Goal: Task Accomplishment & Management: Use online tool/utility

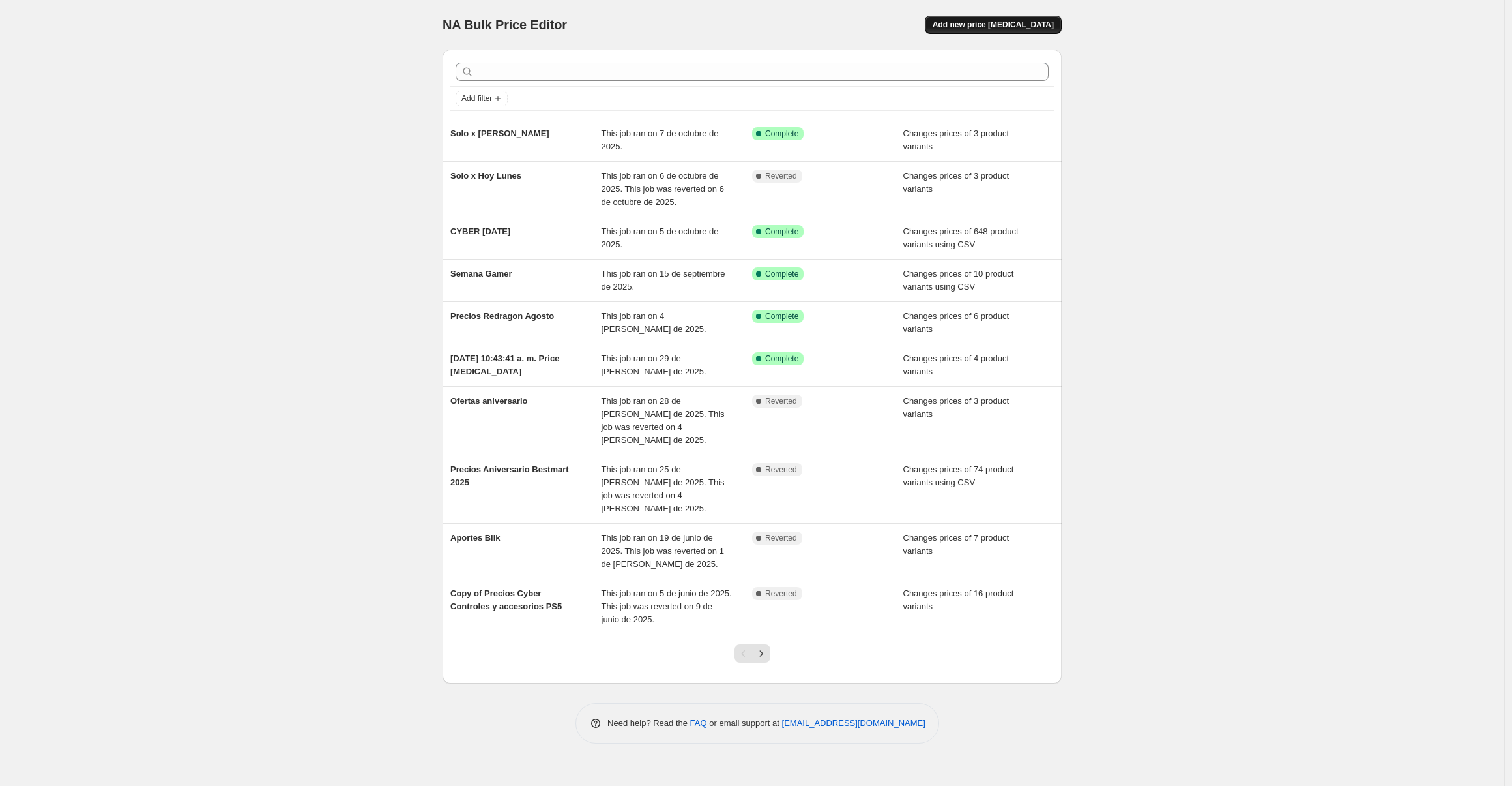
click at [993, 29] on span "Add new price [MEDICAL_DATA]" at bounding box center [993, 24] width 121 height 11
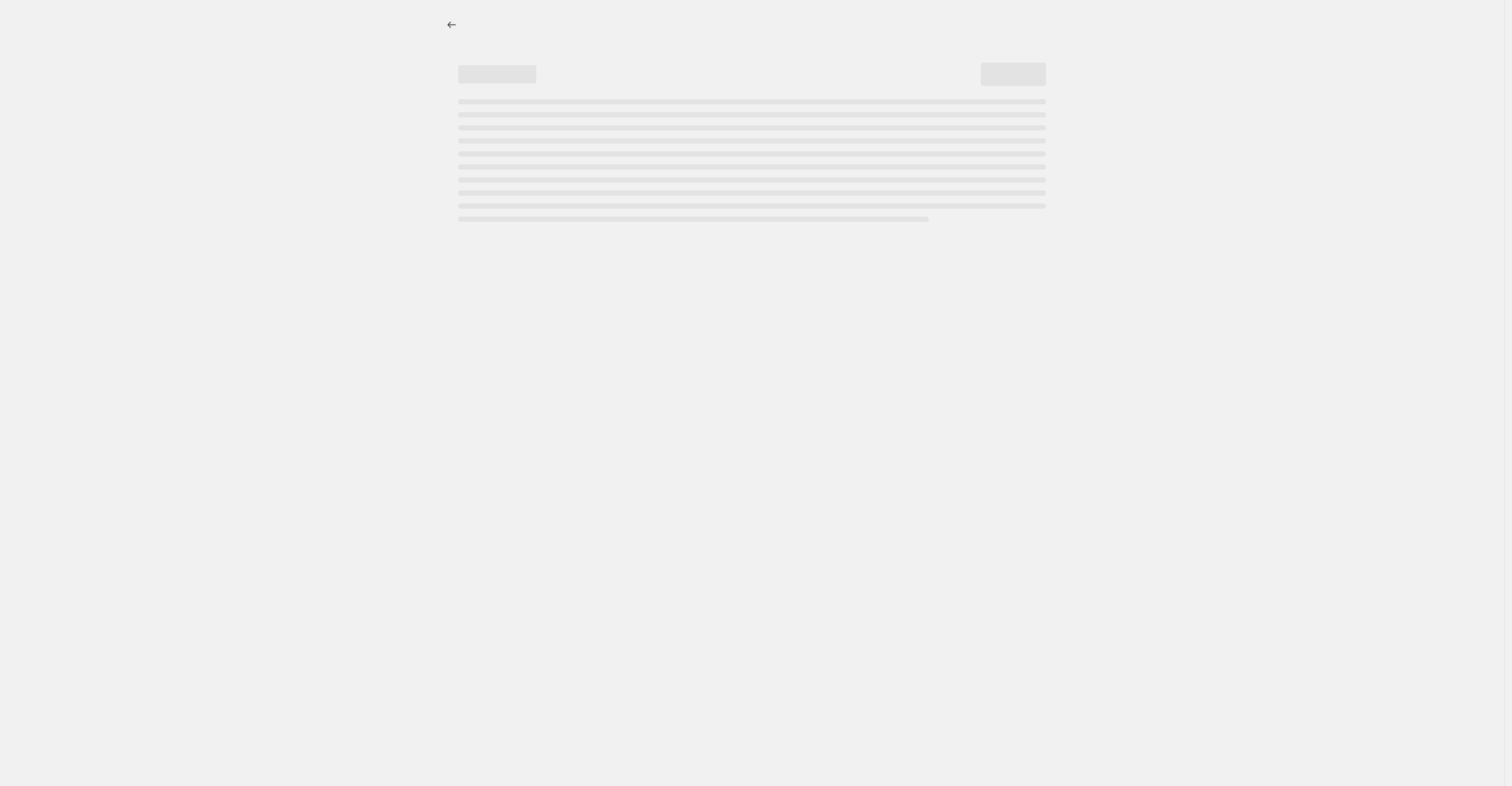
select select "percentage"
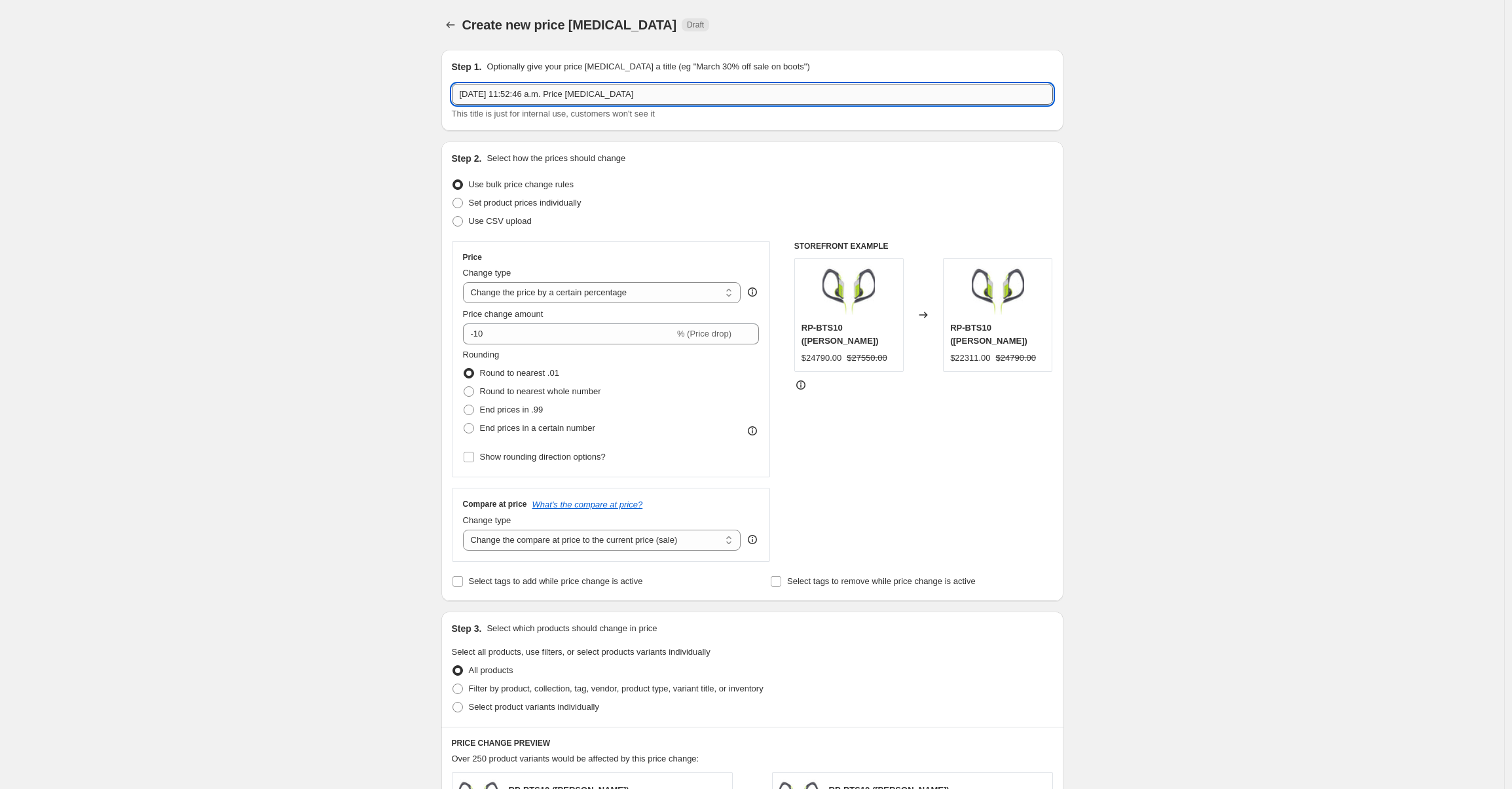
click at [538, 92] on input "[DATE] 11:52:46 a.m. Price [MEDICAL_DATA]" at bounding box center [752, 94] width 601 height 21
click at [538, 92] on input "[DATE] 11:52:46 a.m. Price [MEDICAL_DATA]" at bounding box center [752, 94] width 601 height 21
type input "Boombox 4"
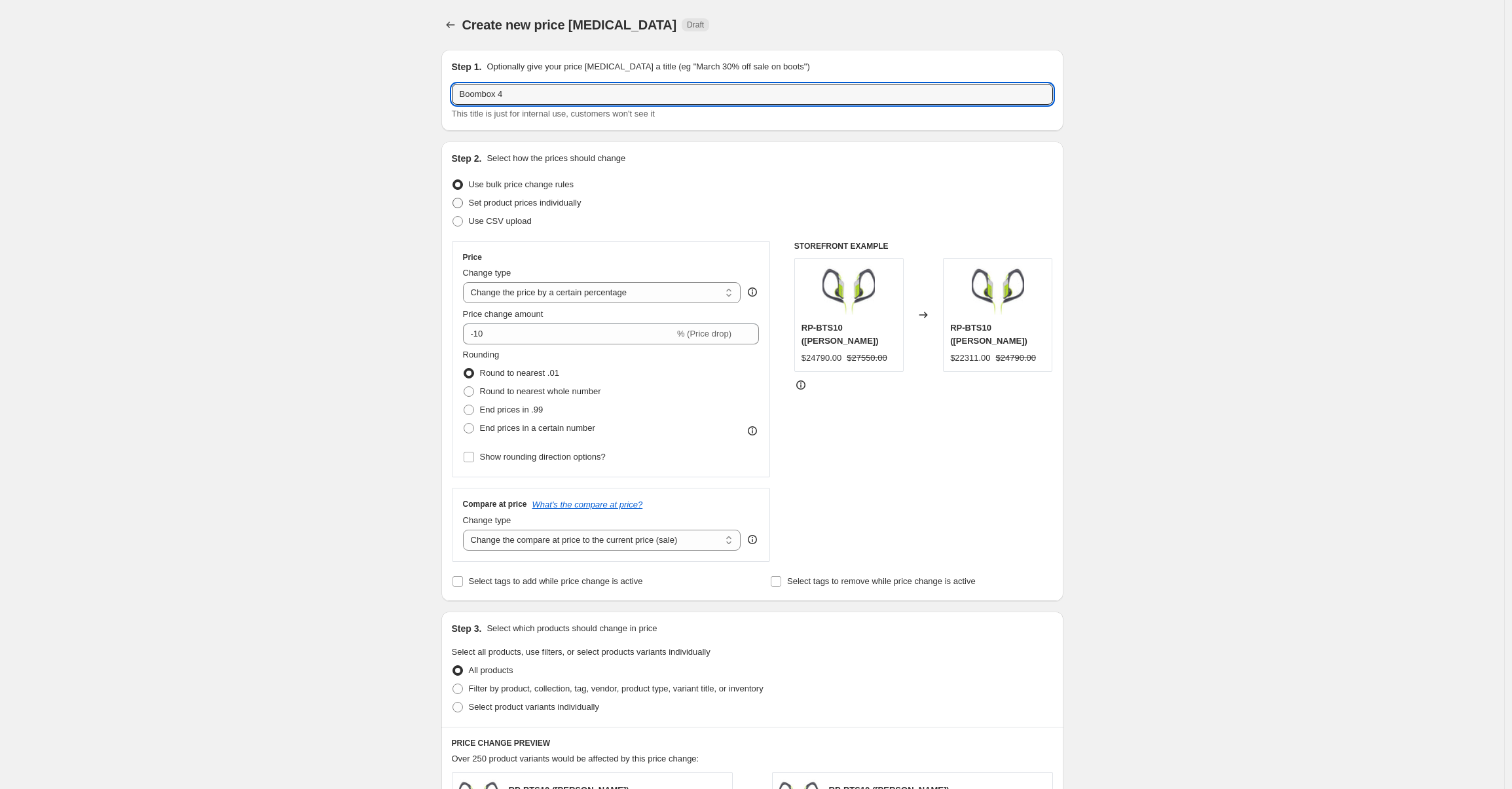
click at [509, 197] on span "Set product prices individually" at bounding box center [525, 202] width 112 height 10
click at [453, 197] on input "Set product prices individually" at bounding box center [452, 197] width 1 height 1
radio input "true"
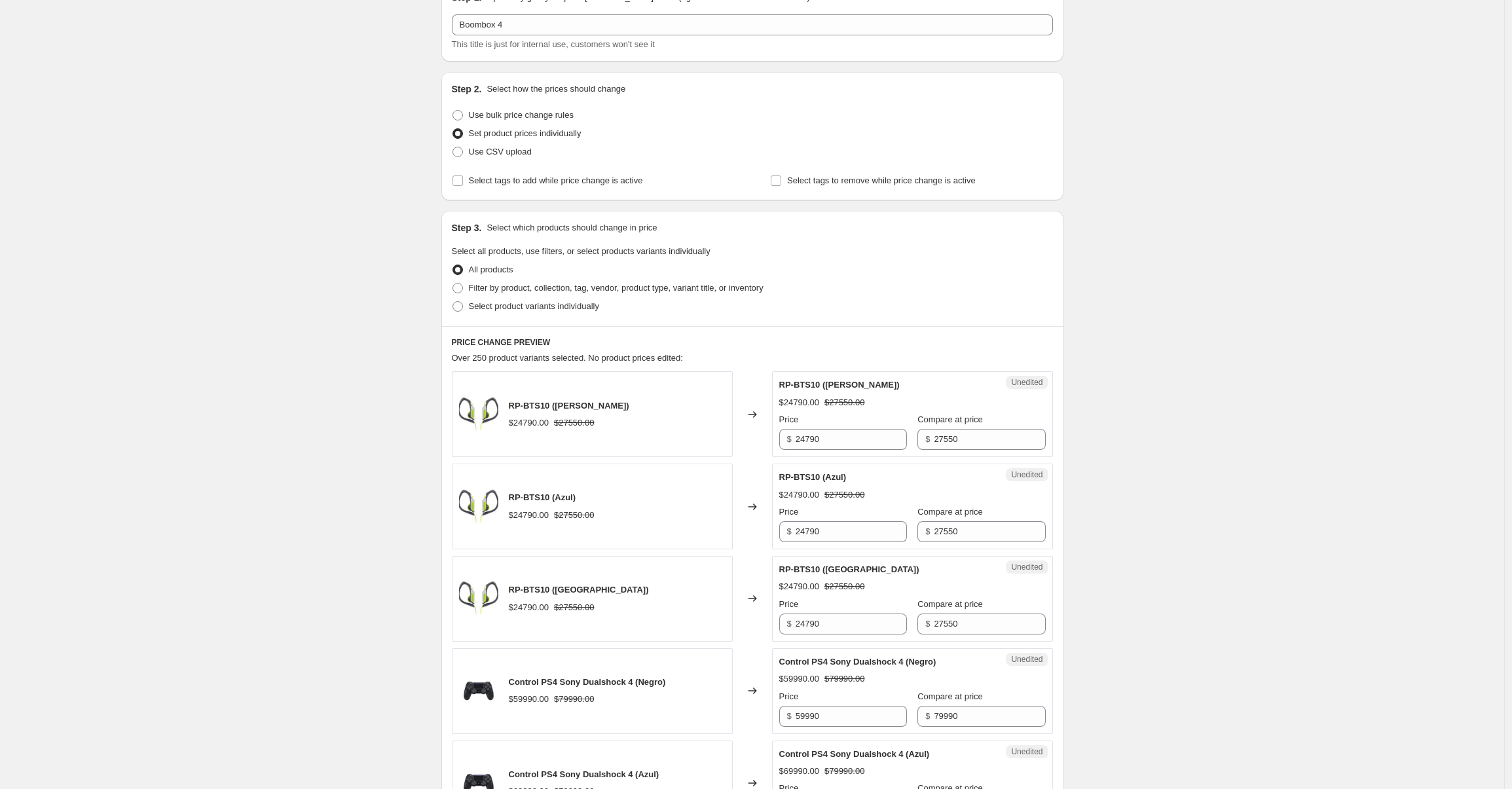
scroll to position [112, 0]
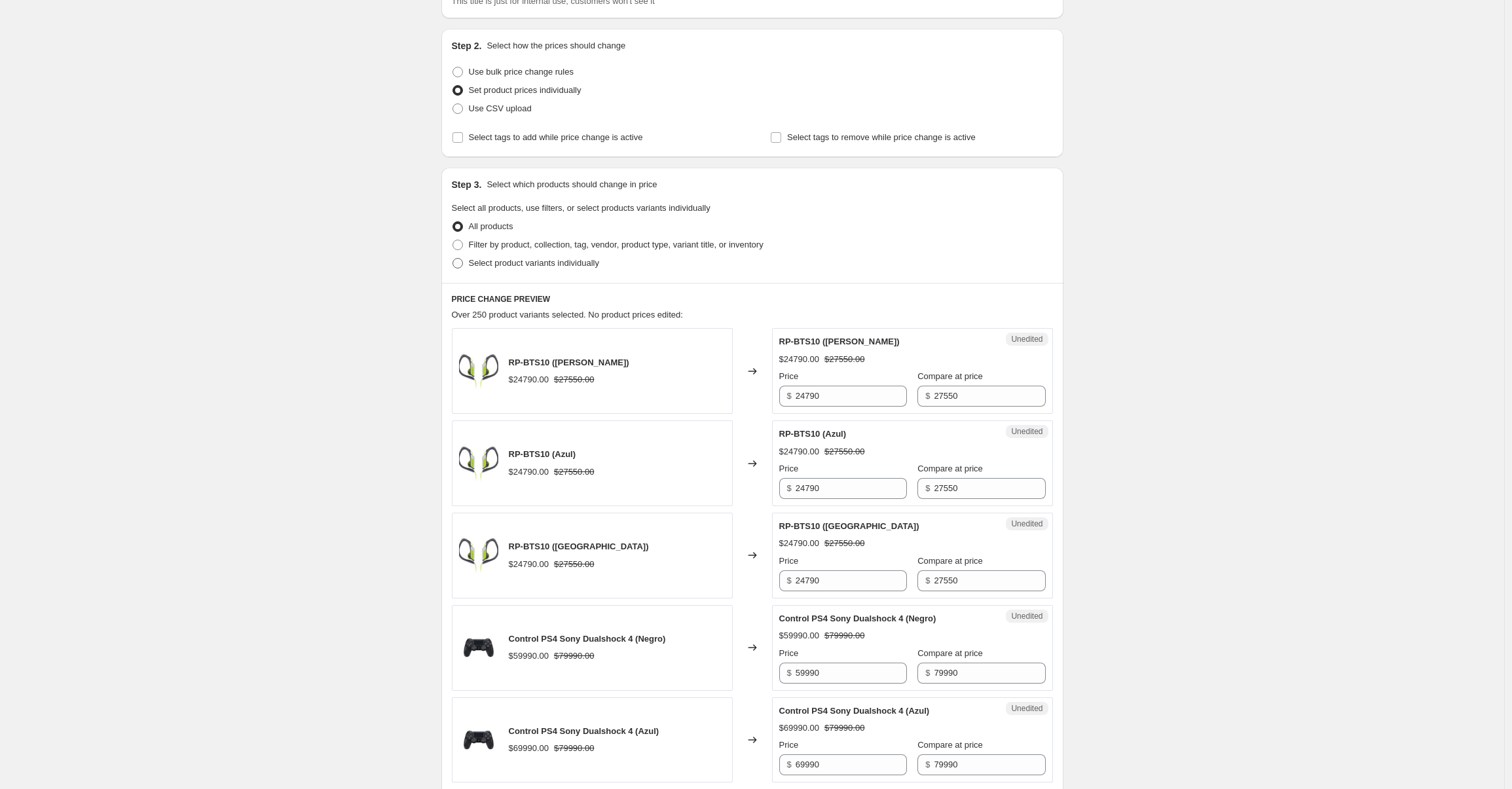
click at [461, 266] on span at bounding box center [457, 263] width 11 height 11
click at [453, 258] on input "Select product variants individually" at bounding box center [452, 258] width 1 height 1
radio input "true"
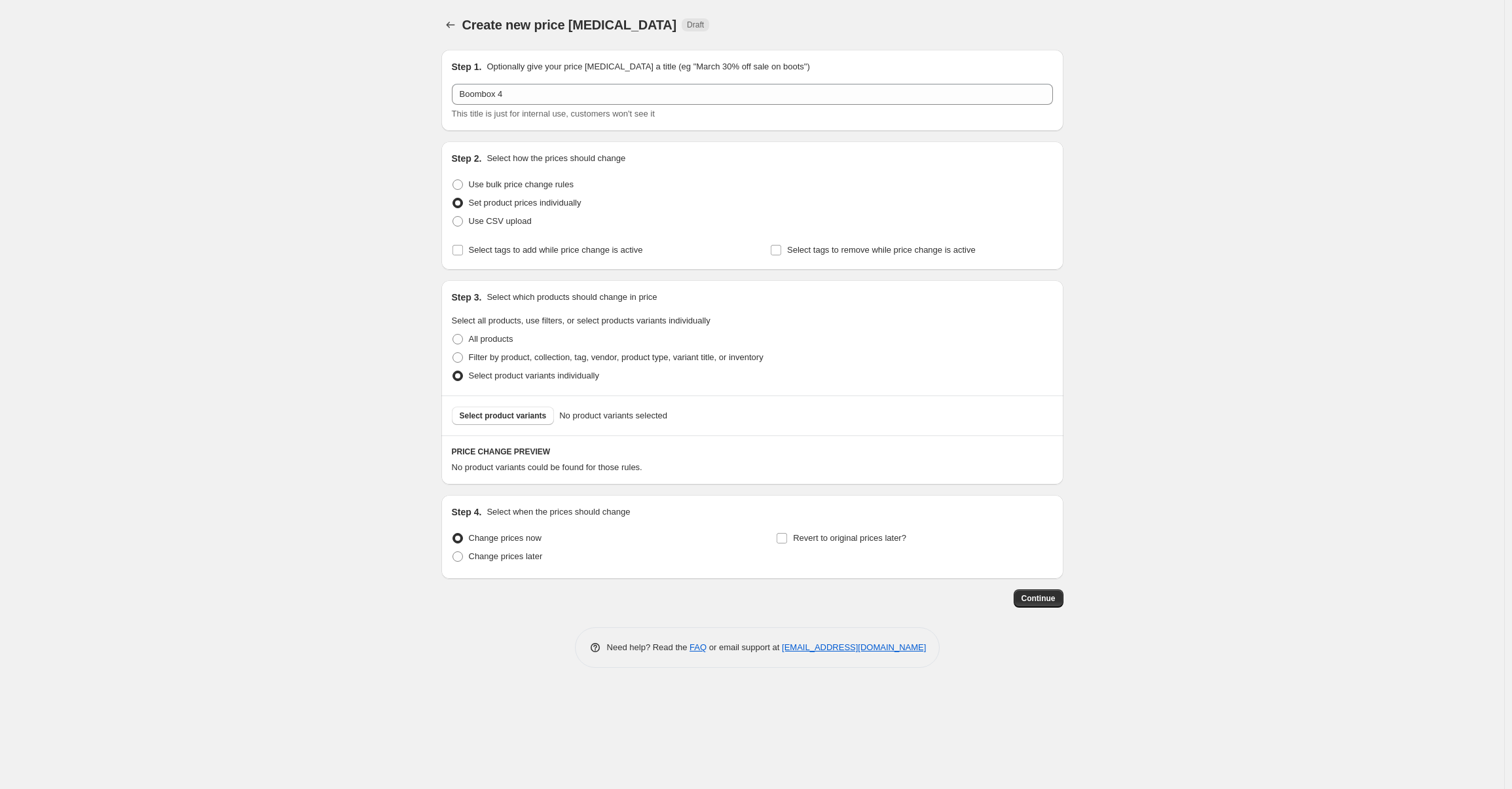
scroll to position [0, 0]
click at [512, 421] on button "Select product variants" at bounding box center [507, 416] width 103 height 19
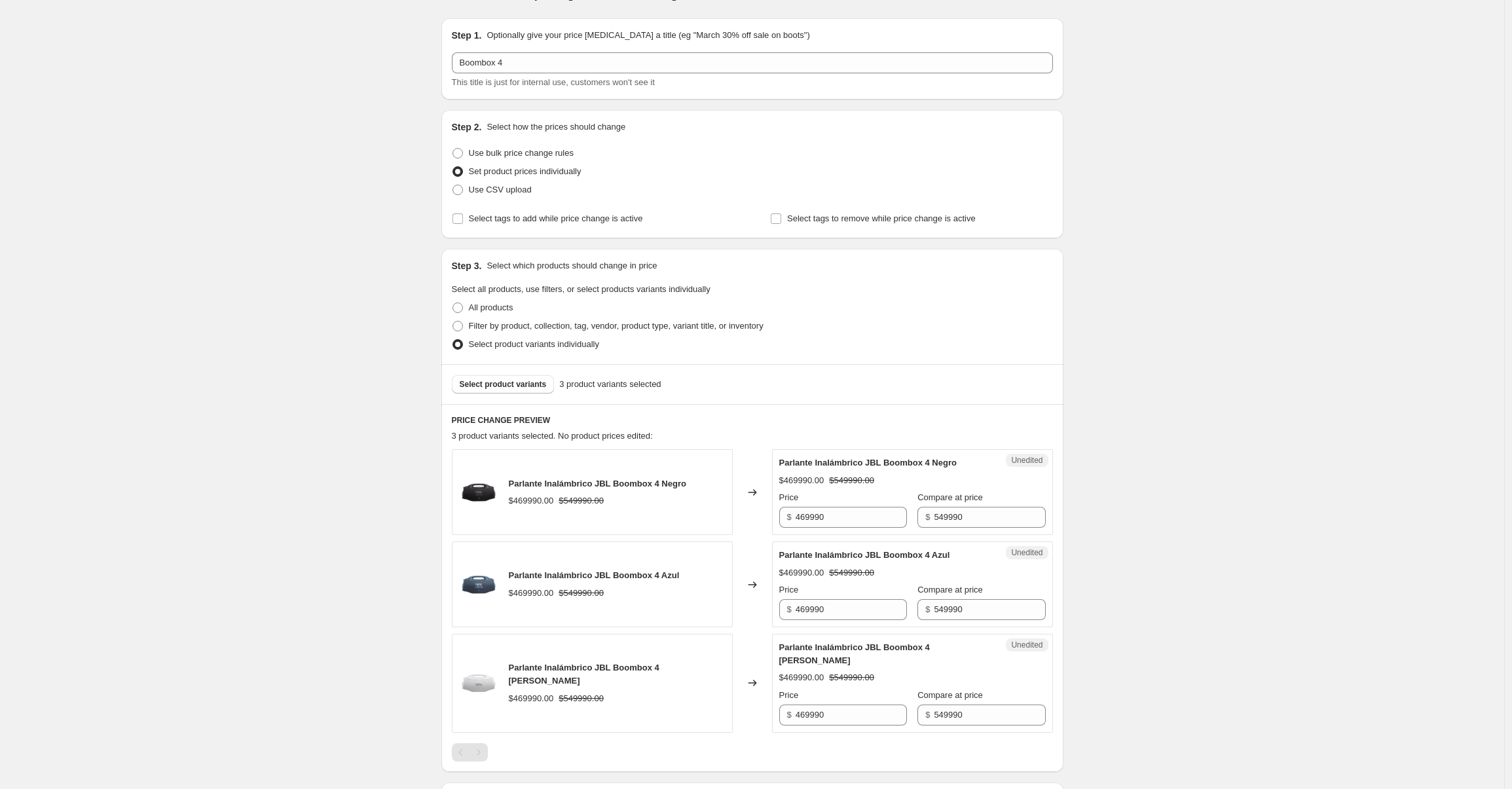
scroll to position [101, 0]
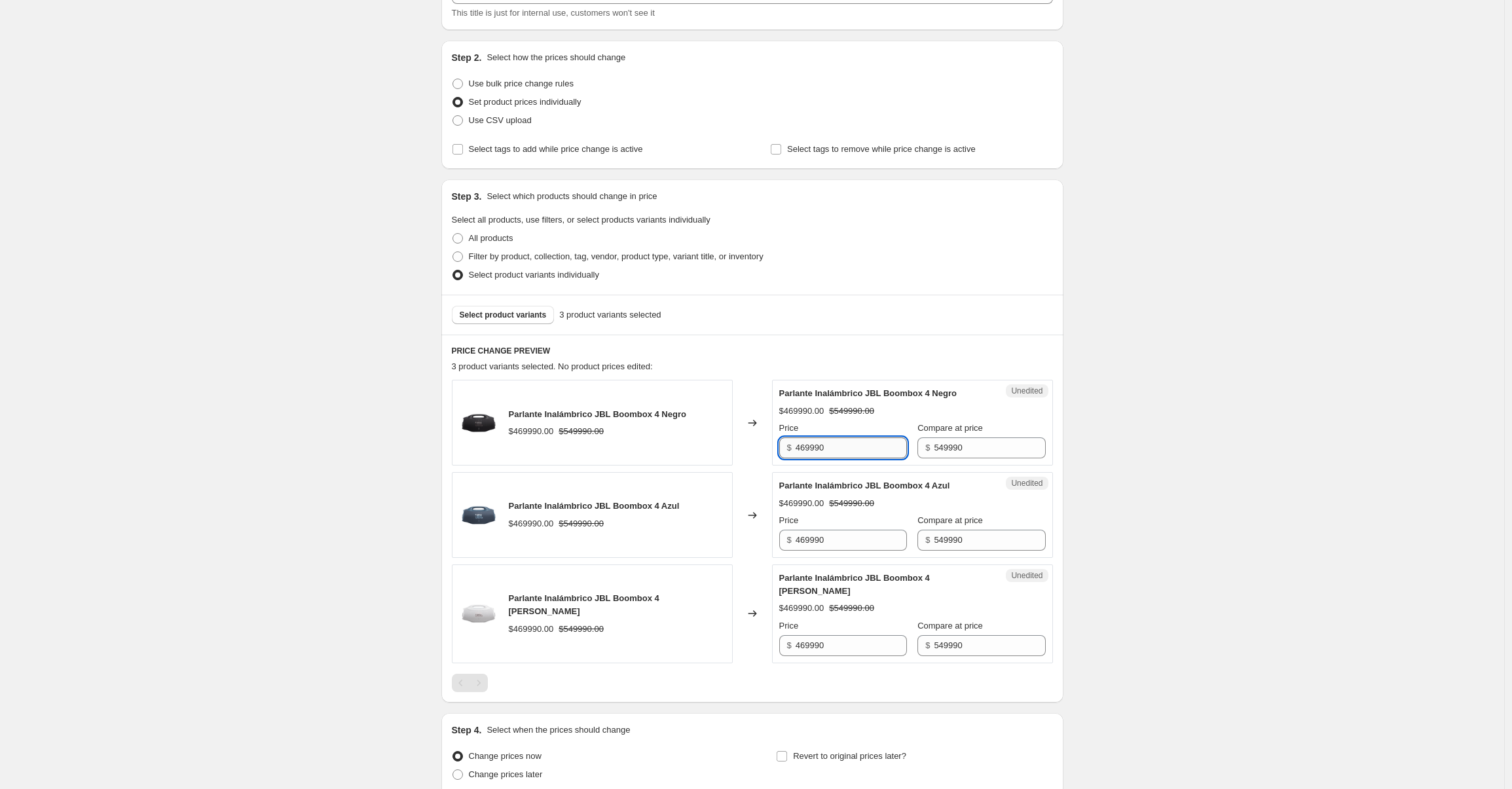
click at [835, 440] on input "469990" at bounding box center [852, 447] width 112 height 21
click at [835, 441] on input "469990" at bounding box center [852, 447] width 112 height 21
click at [814, 453] on input "399990" at bounding box center [852, 447] width 112 height 21
type input "399990"
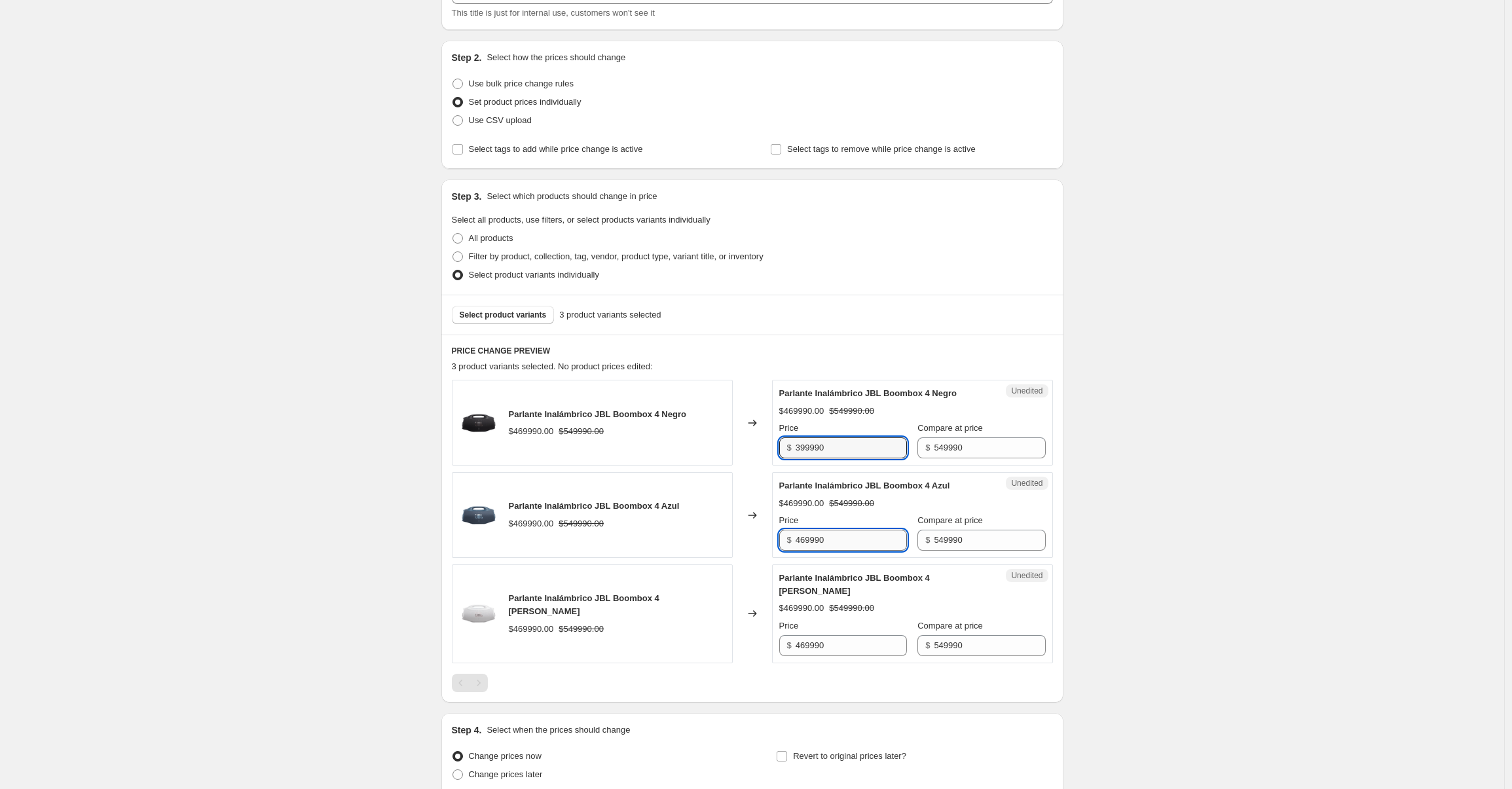
click at [819, 537] on input "469990" at bounding box center [852, 539] width 112 height 21
click at [819, 538] on input "469990" at bounding box center [852, 539] width 112 height 21
paste input "399990"
click at [821, 542] on input "469939999090" at bounding box center [852, 539] width 112 height 21
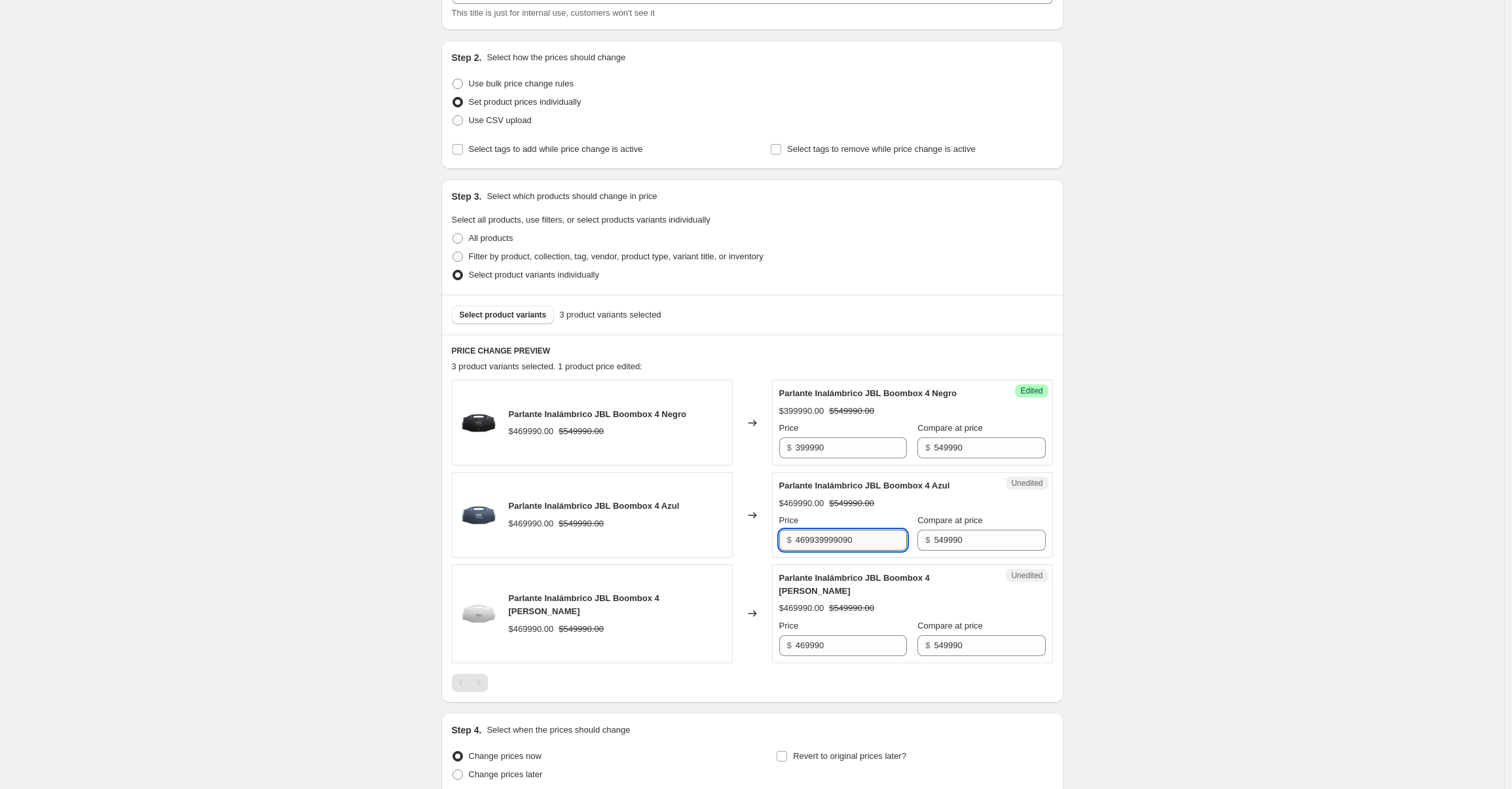
click at [821, 542] on input "469939999090" at bounding box center [852, 539] width 112 height 21
paste input "3999"
type input "399990"
click at [820, 635] on input "469990" at bounding box center [852, 645] width 112 height 21
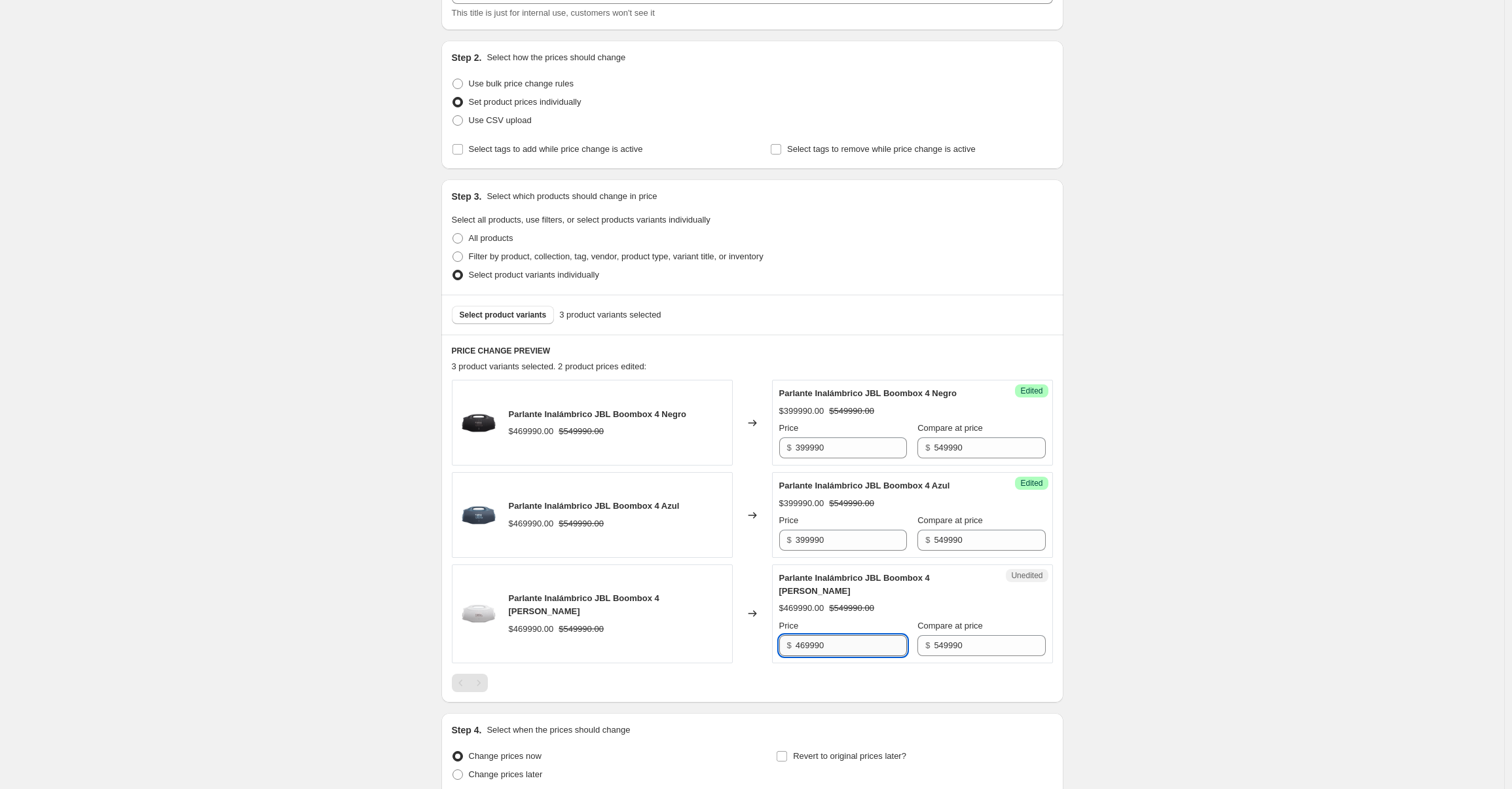
click at [820, 635] on input "469990" at bounding box center [852, 645] width 112 height 21
paste input "39"
type input "399990"
click at [862, 674] on div at bounding box center [752, 683] width 601 height 19
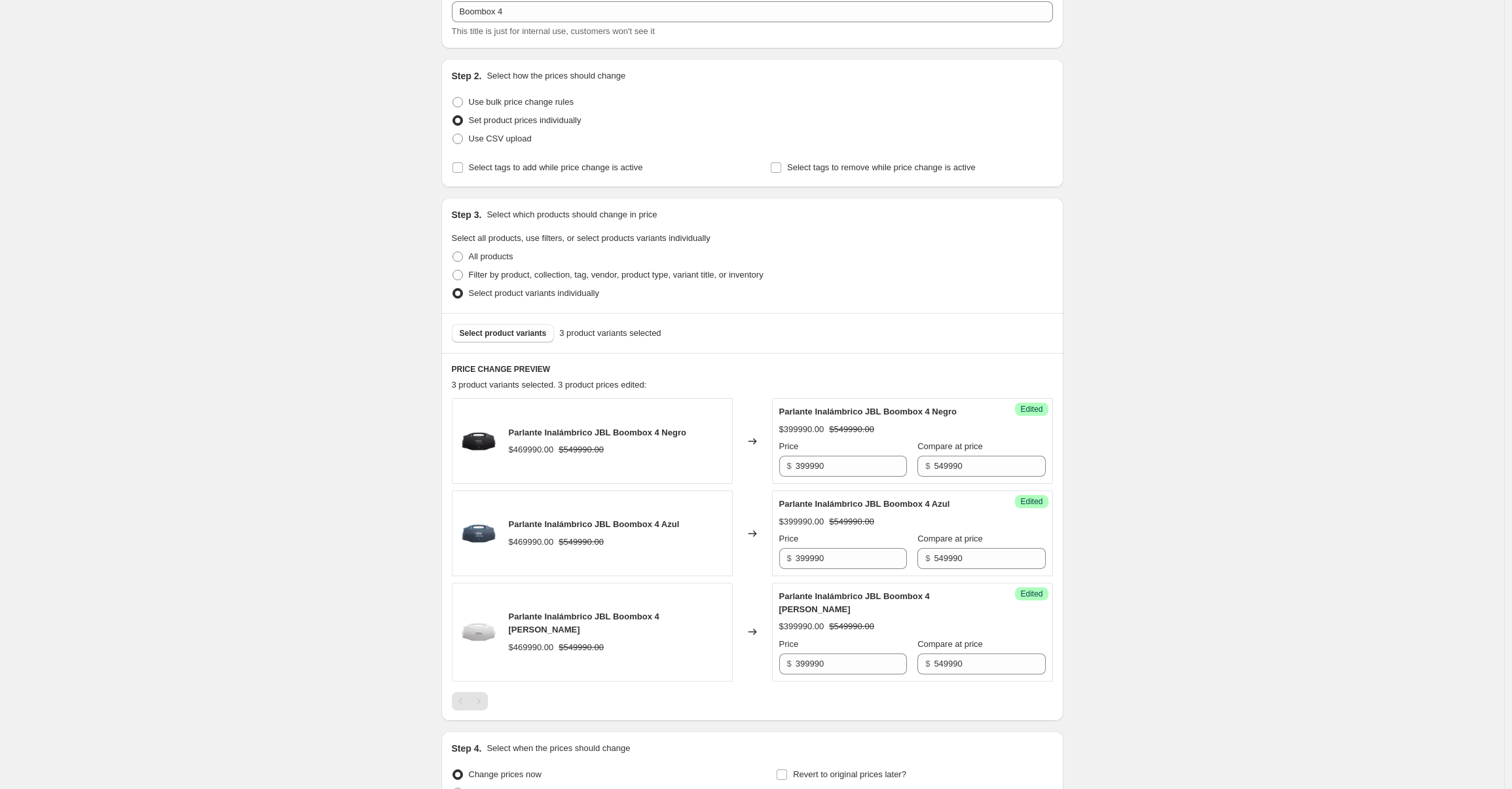
scroll to position [0, 0]
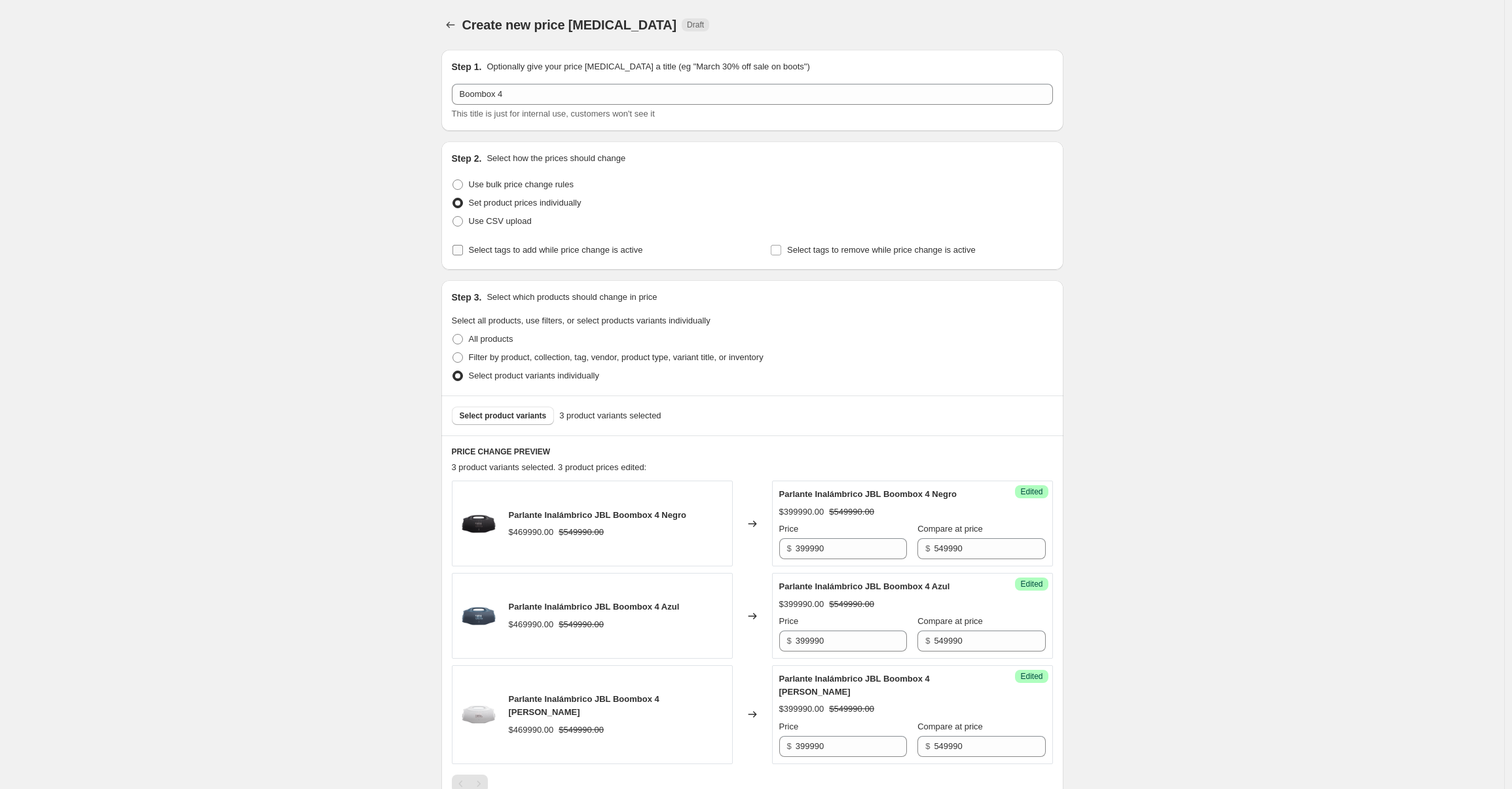
click at [504, 258] on label "Select tags to add while price change is active" at bounding box center [547, 250] width 191 height 19
click at [463, 255] on input "Select tags to add while price change is active" at bounding box center [457, 250] width 11 height 11
checkbox input "true"
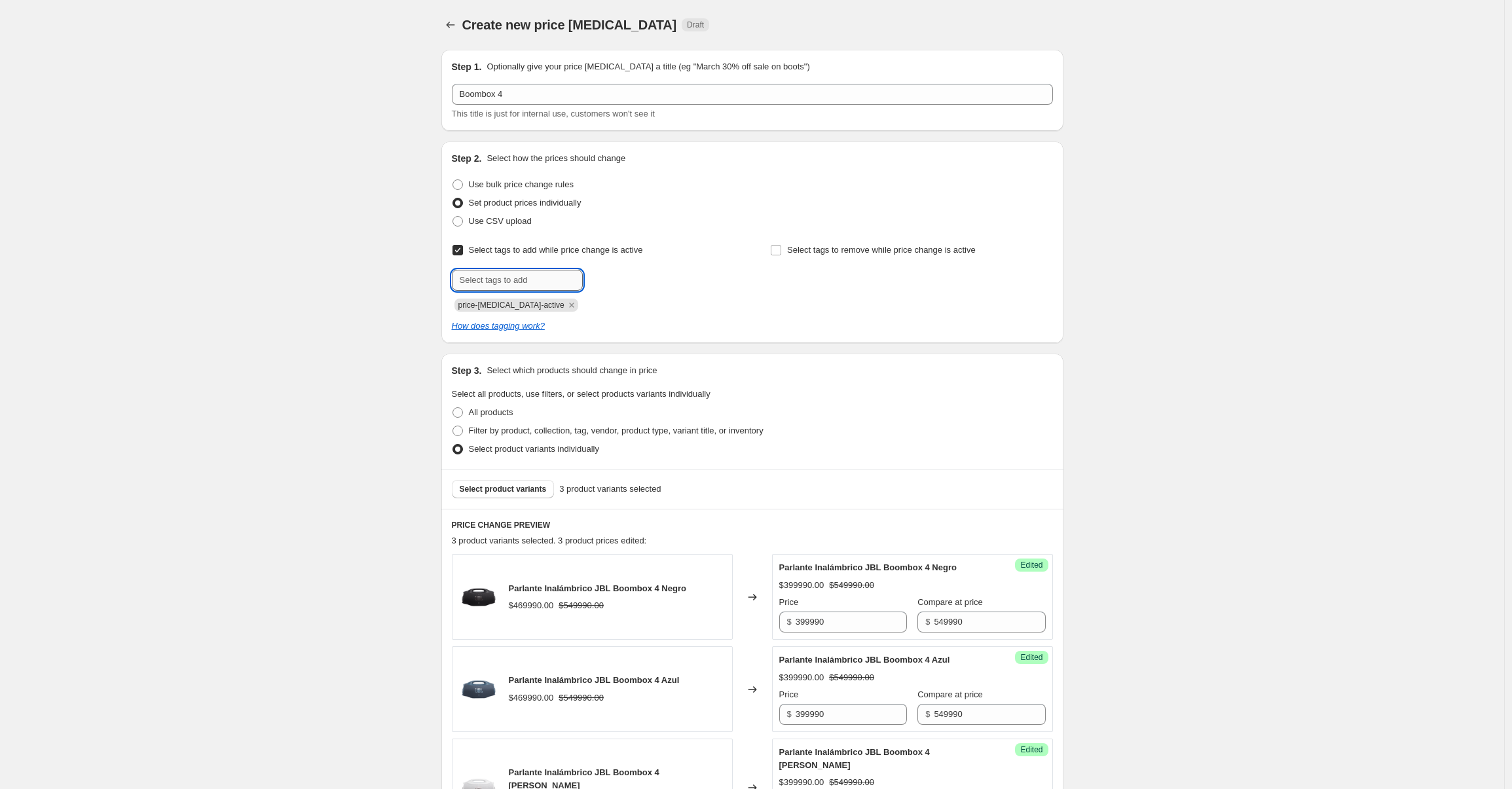
click at [504, 275] on input "text" at bounding box center [517, 280] width 131 height 21
type input "cyber"
click at [608, 271] on button "Add cyber" at bounding box center [613, 279] width 54 height 19
click at [781, 250] on input "Select tags to remove while price change is active" at bounding box center [776, 250] width 11 height 11
checkbox input "true"
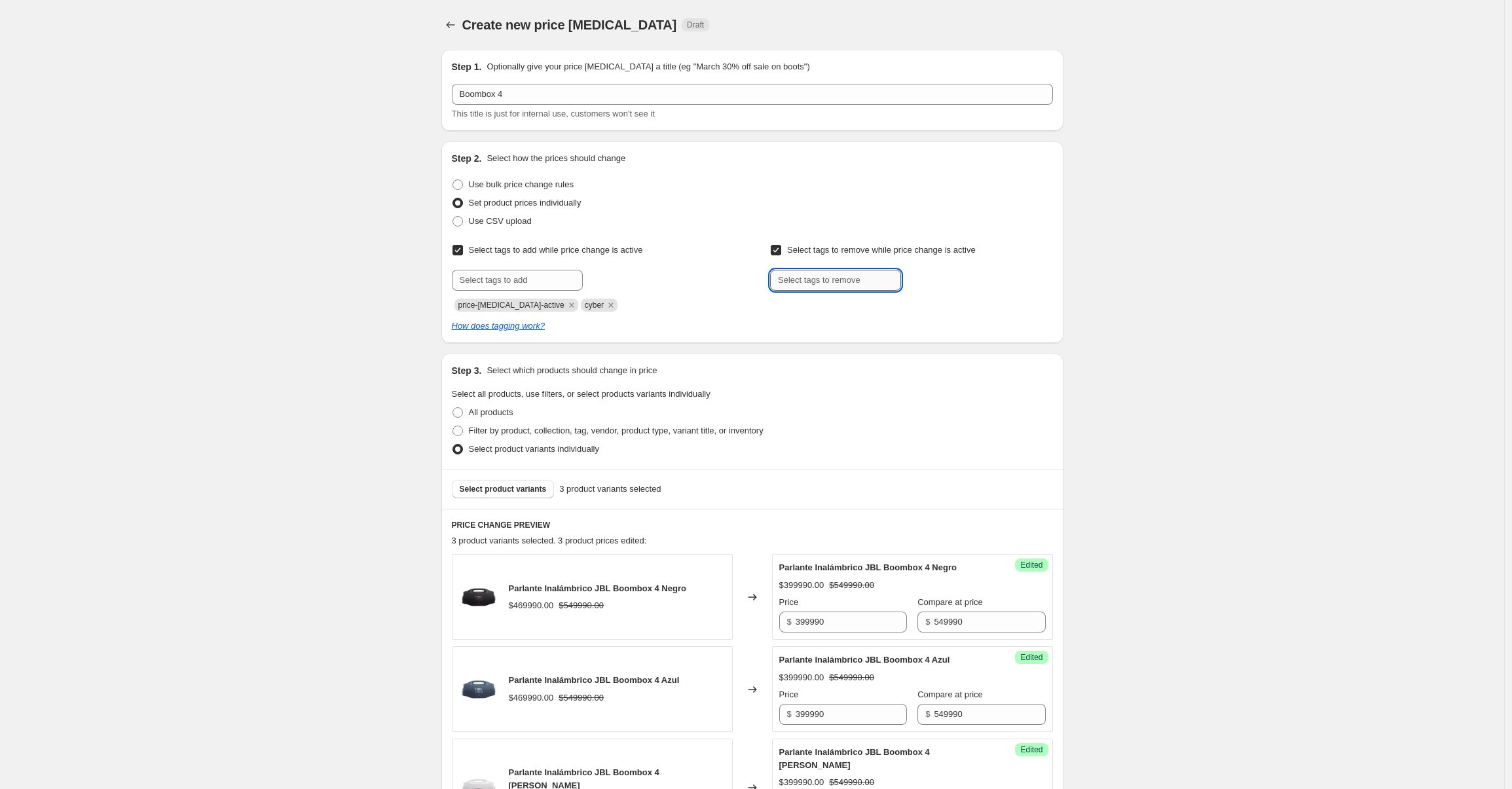
click at [796, 279] on input "text" at bounding box center [835, 280] width 131 height 21
type input "cyber"
click at [933, 283] on span "Add cyber" at bounding box center [932, 278] width 39 height 11
click at [807, 304] on icon "Remove cyber" at bounding box center [803, 305] width 11 height 11
click at [781, 255] on input "Select tags to remove while price change is active" at bounding box center [776, 250] width 11 height 11
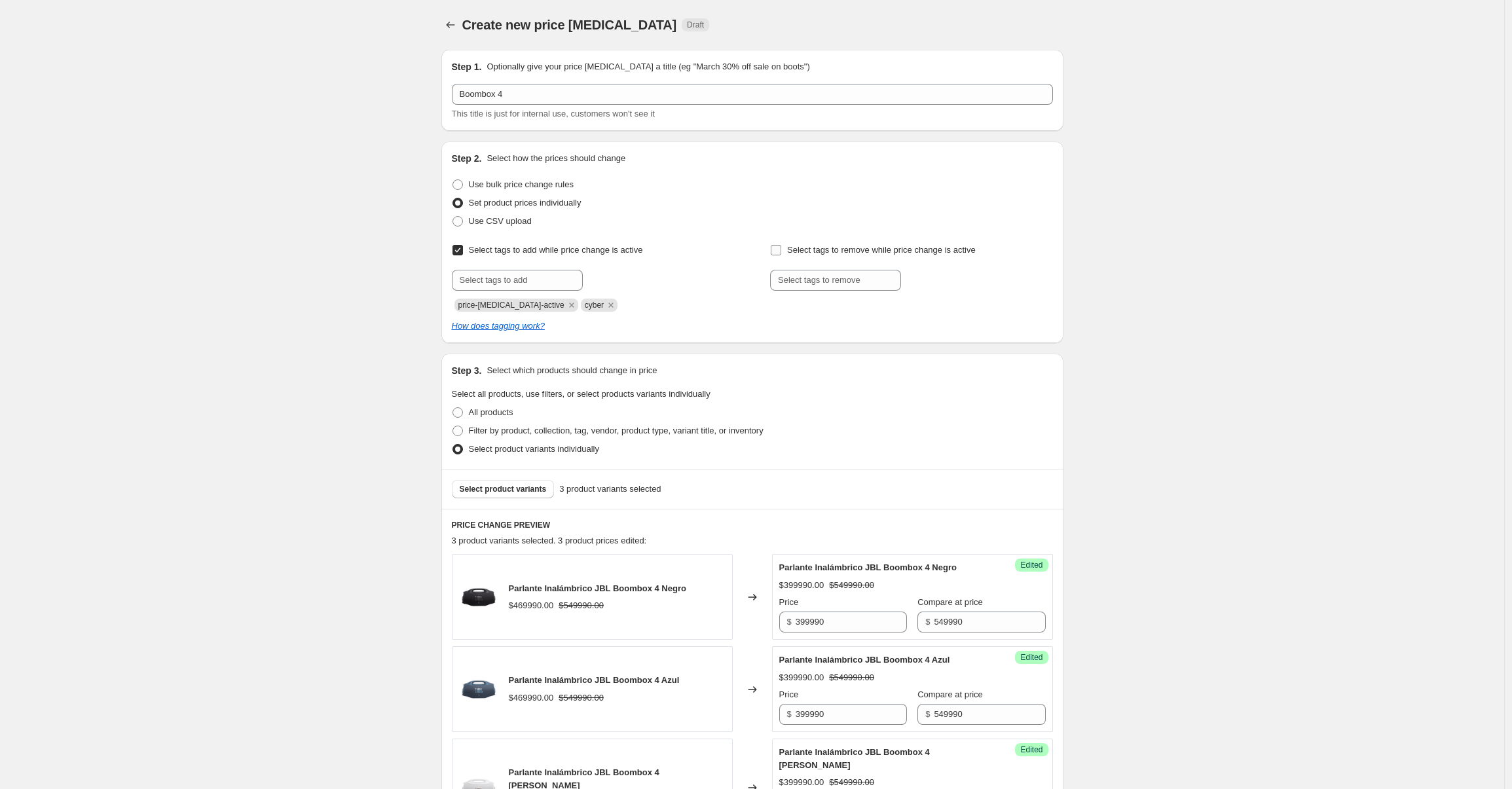
checkbox input "false"
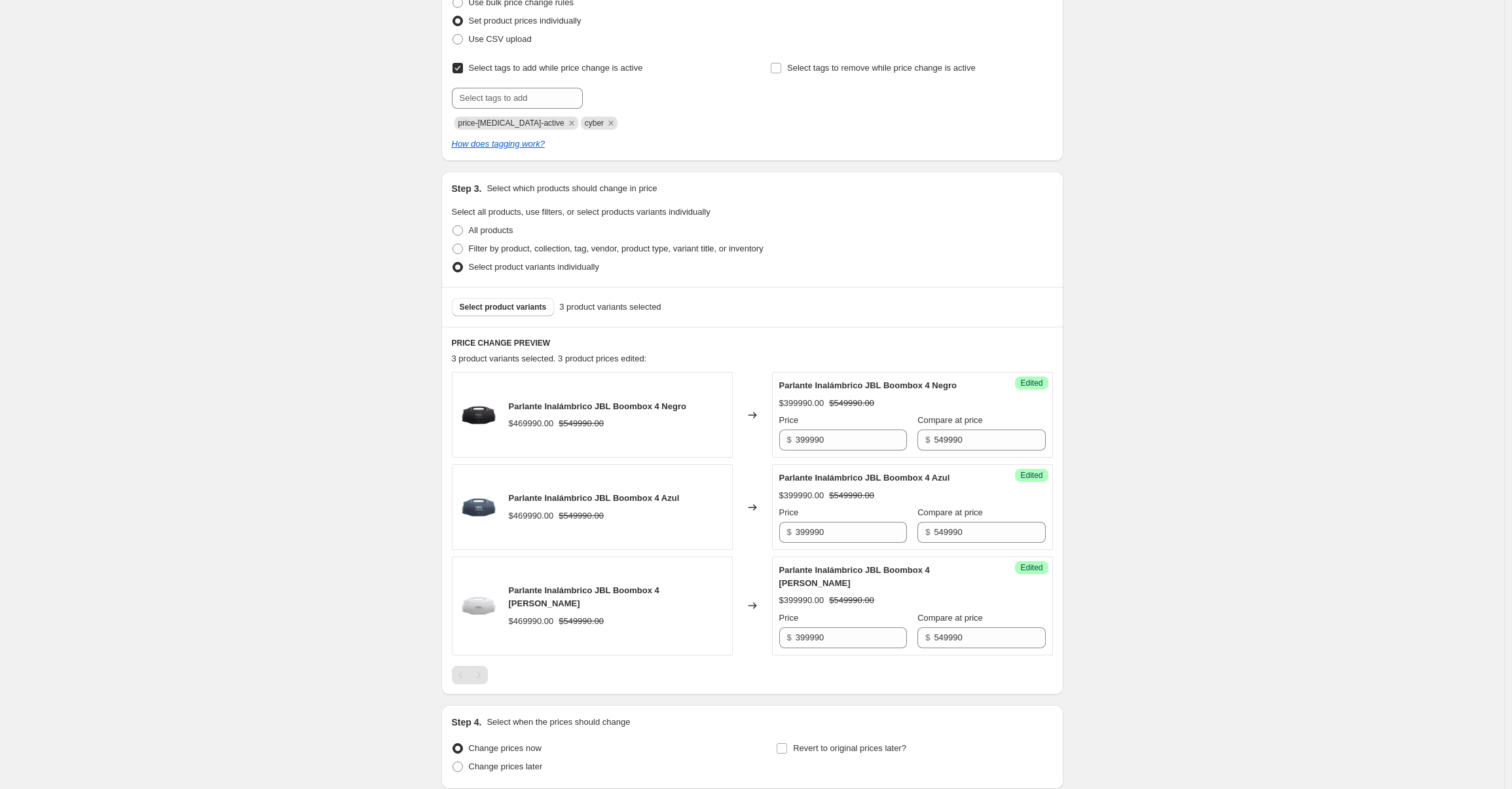
scroll to position [278, 0]
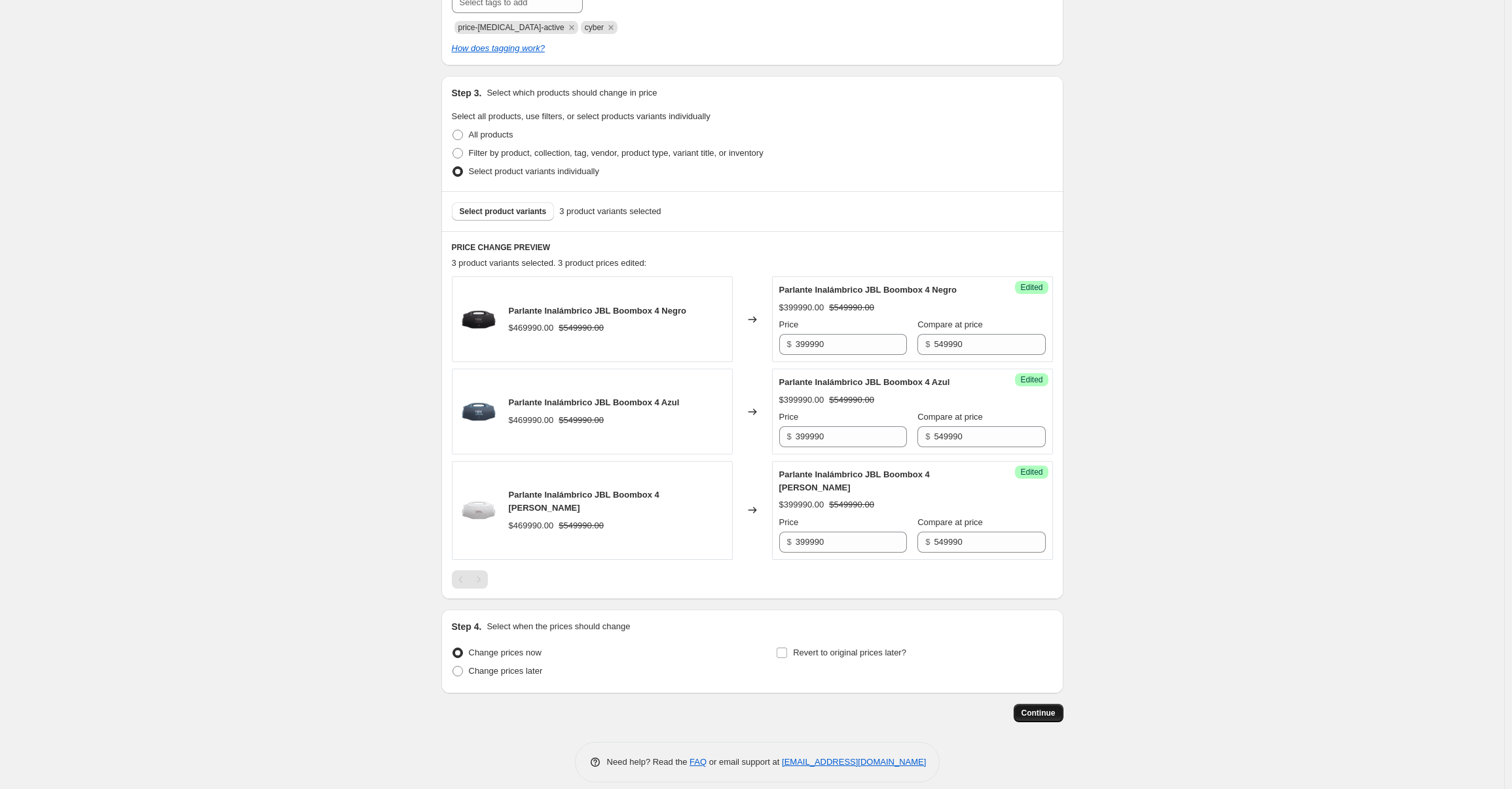
click at [1047, 707] on span "Continue" at bounding box center [1038, 712] width 34 height 11
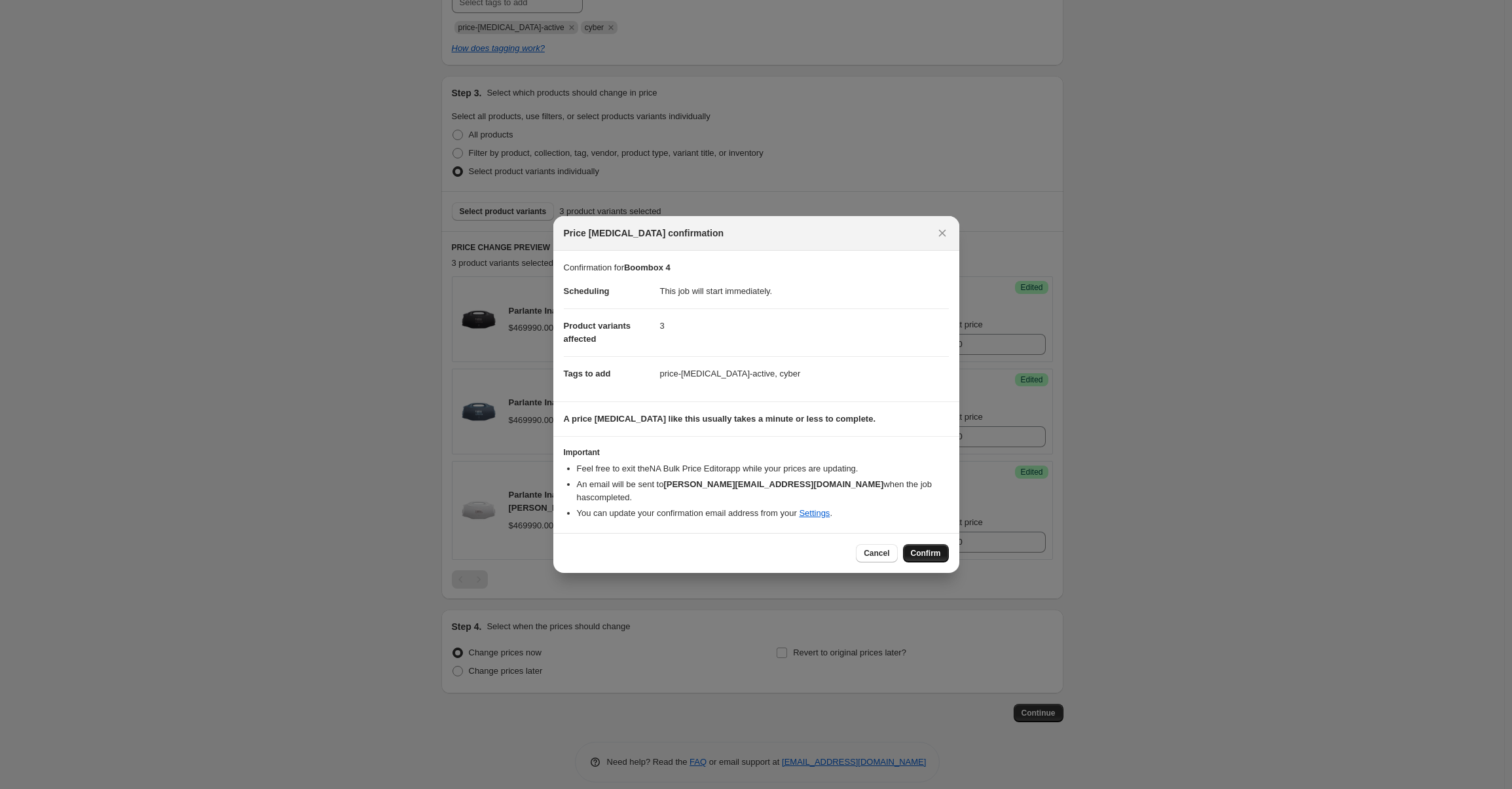
click at [926, 548] on span "Confirm" at bounding box center [926, 553] width 30 height 11
